Goal: Find specific page/section: Find specific page/section

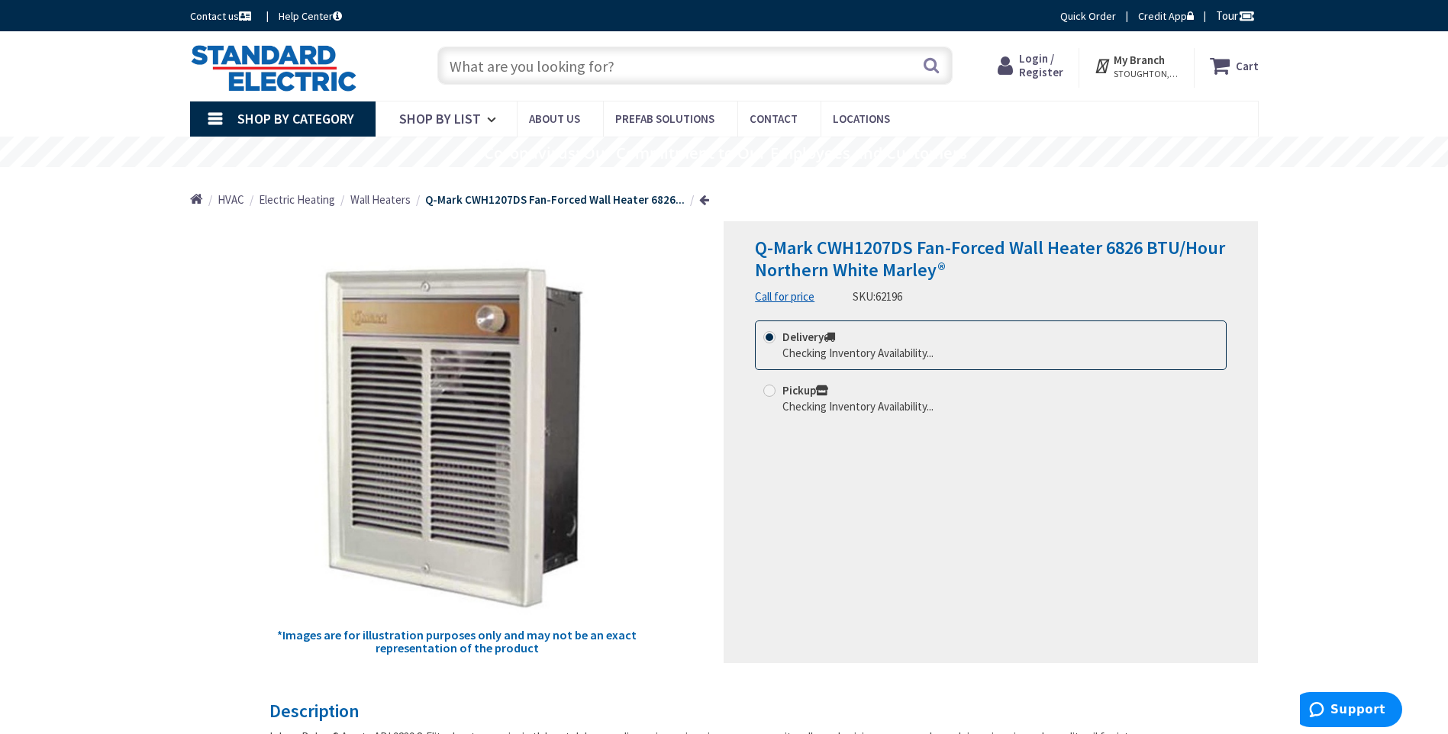
click at [869, 77] on input "text" at bounding box center [694, 66] width 515 height 38
click at [929, 65] on button "Search" at bounding box center [931, 65] width 20 height 34
click at [603, 65] on input "text" at bounding box center [694, 66] width 515 height 38
paste input "CWH1207DSF"
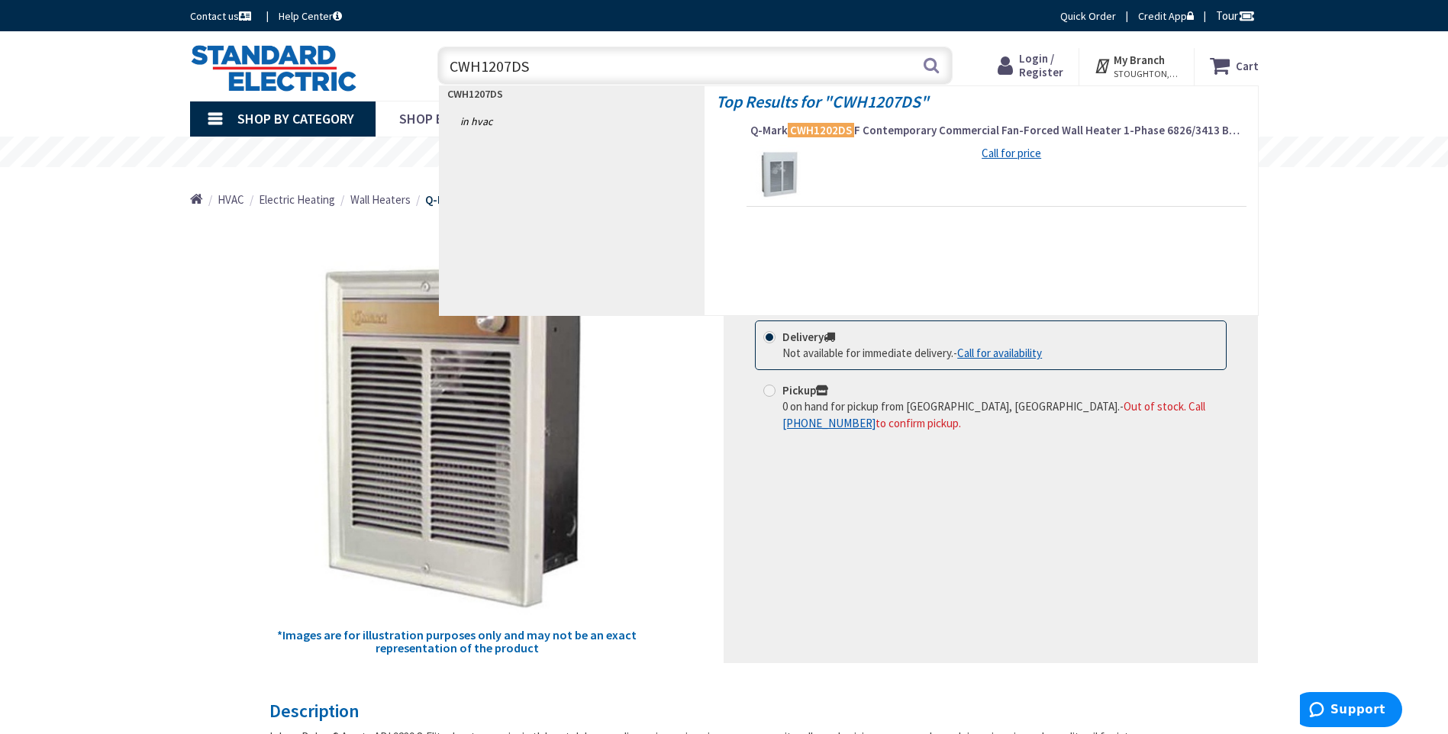
type input "CWH1207DSA"
